Goal: Information Seeking & Learning: Find specific fact

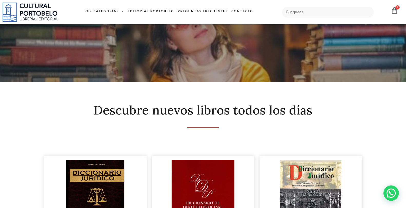
scroll to position [95, 0]
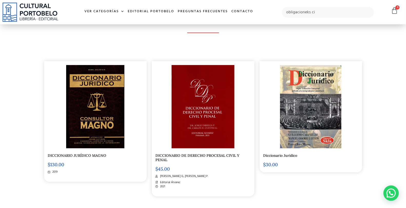
type input "obligacioneks ci"
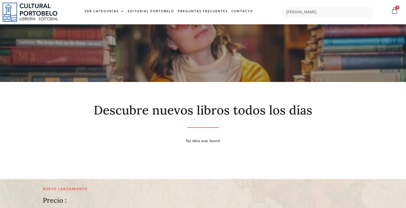
type input "[PERSON_NAME]"
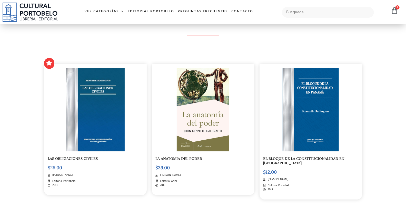
scroll to position [95, 0]
